Goal: Find contact information: Find contact information

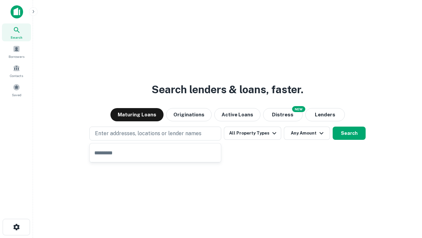
type input "**********"
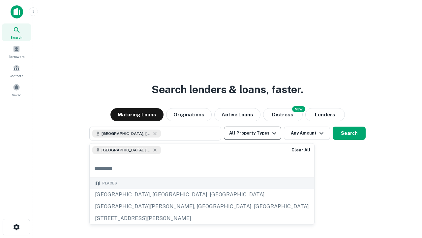
click at [253, 133] on button "All Property Types" at bounding box center [252, 132] width 57 height 13
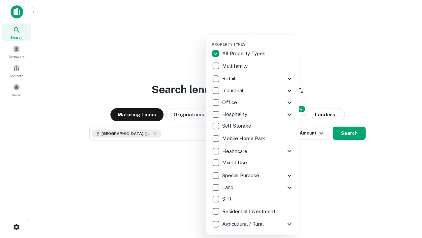
click at [258, 40] on button "button" at bounding box center [258, 40] width 92 height 0
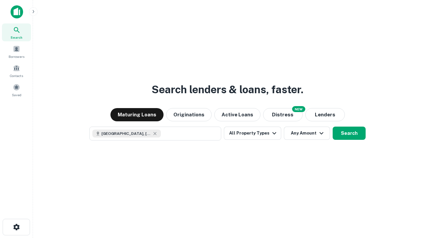
scroll to position [11, 0]
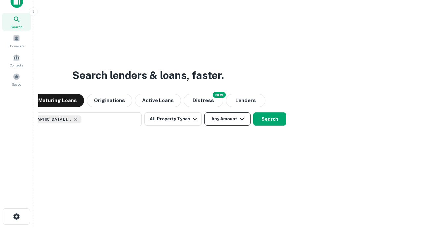
click at [205, 112] on button "Any Amount" at bounding box center [228, 118] width 46 height 13
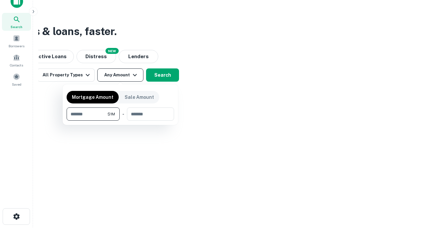
type input "*******"
click at [120, 120] on button "button" at bounding box center [121, 120] width 108 height 0
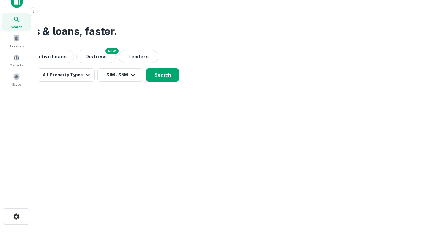
scroll to position [11, 0]
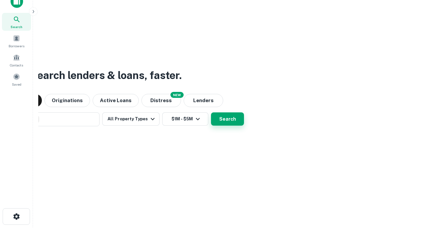
click at [211, 112] on button "Search" at bounding box center [227, 118] width 33 height 13
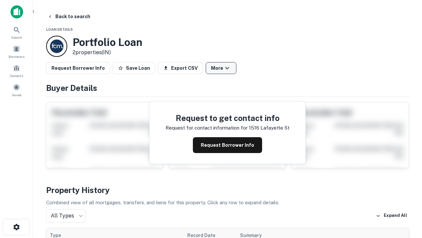
click at [221, 68] on button "More" at bounding box center [221, 68] width 31 height 12
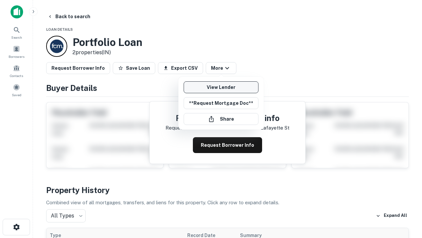
click at [221, 87] on link "View Lender" at bounding box center [221, 87] width 75 height 12
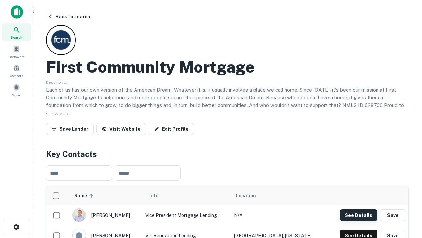
click at [359, 214] on button "See Details" at bounding box center [359, 215] width 38 height 12
